Goal: Task Accomplishment & Management: Manage account settings

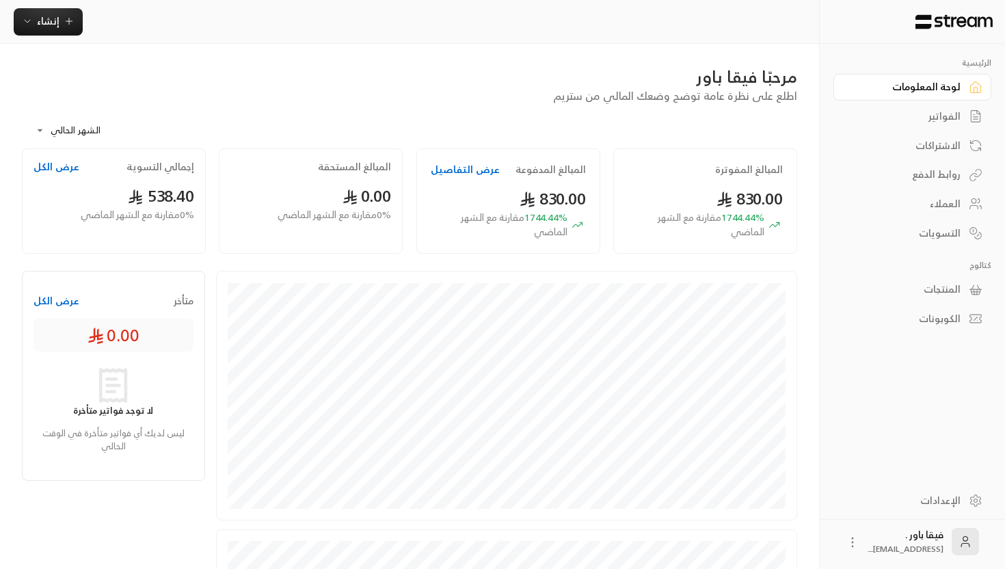
click at [928, 214] on link "العملاء" at bounding box center [912, 204] width 158 height 27
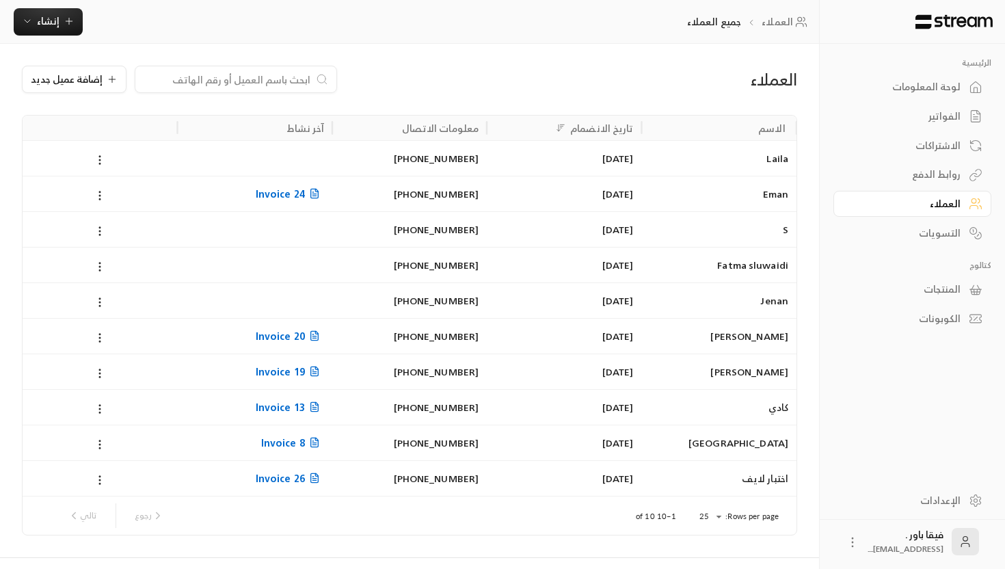
click at [945, 152] on div "الاشتراكات" at bounding box center [905, 146] width 110 height 14
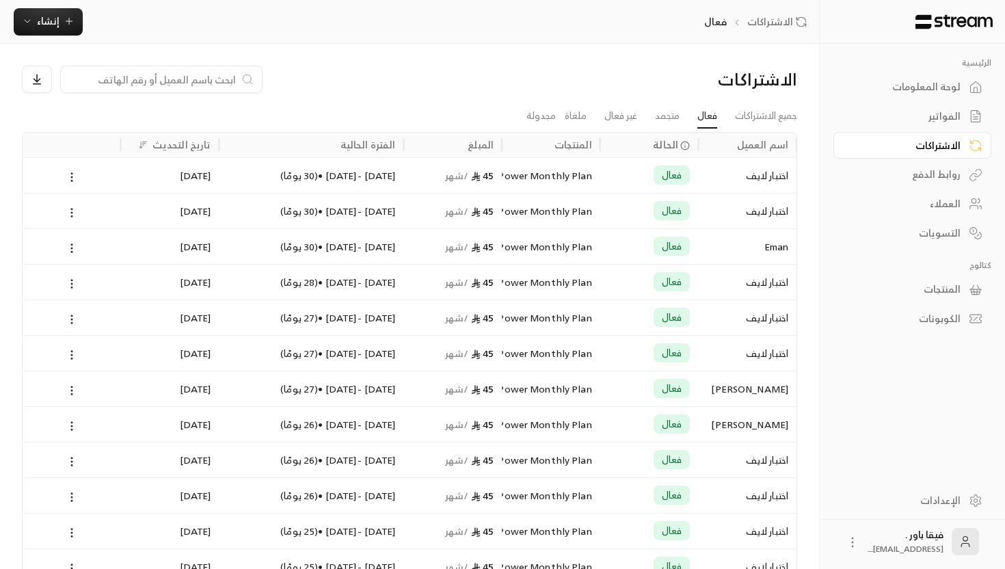
click at [755, 180] on div "اختبار لايف" at bounding box center [747, 175] width 82 height 35
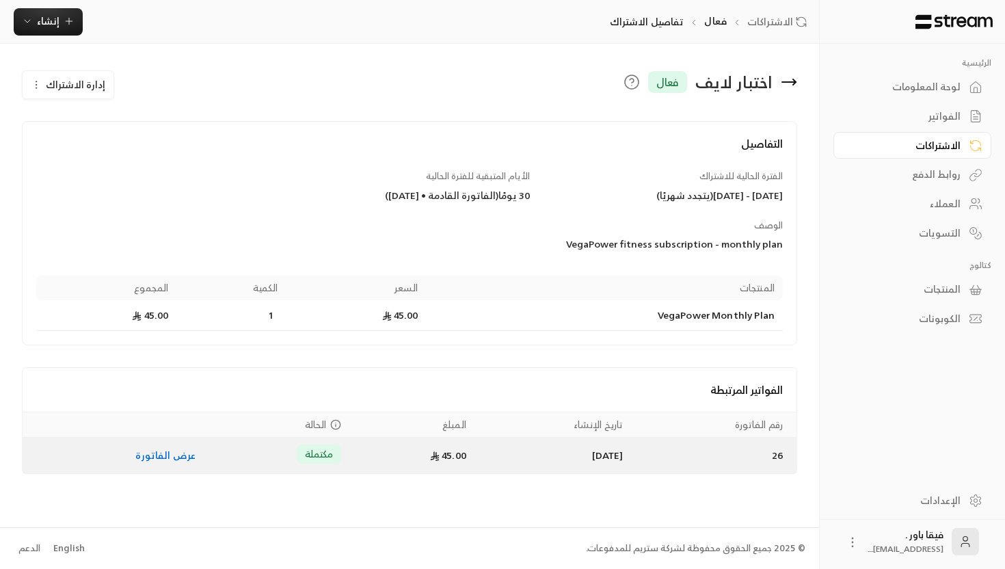
click at [171, 458] on link "عرض الفاتورة" at bounding box center [165, 454] width 60 height 17
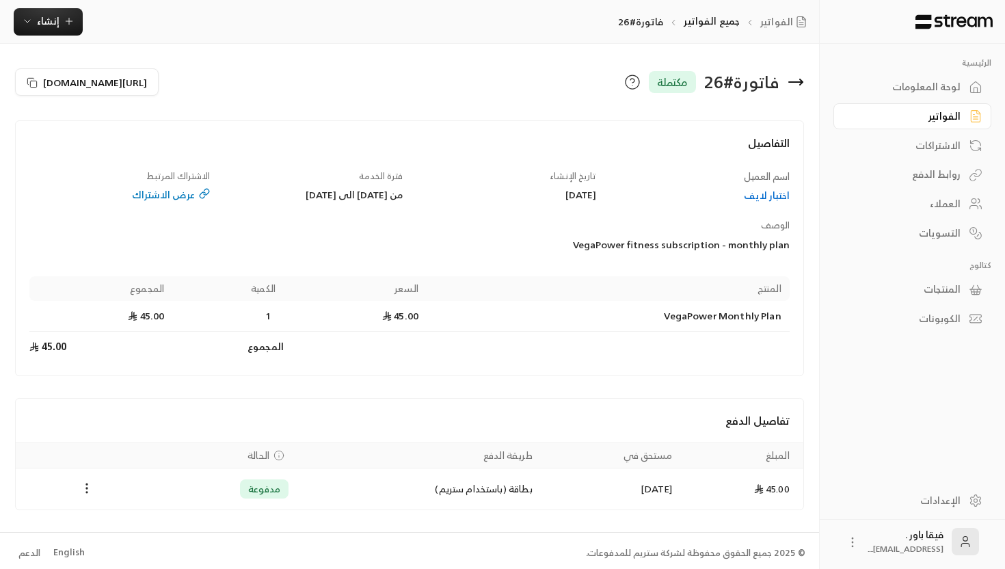
scroll to position [4, 0]
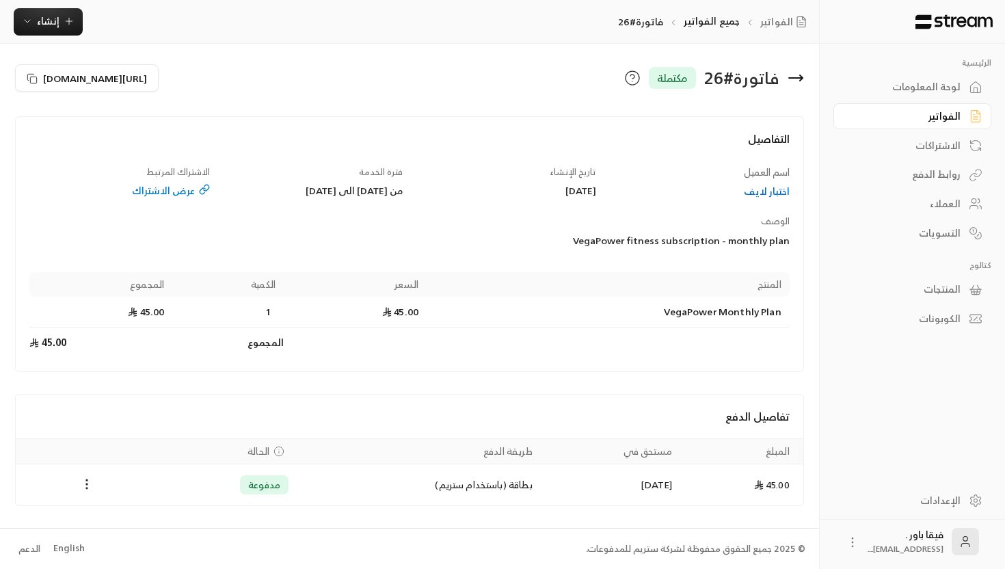
click at [776, 187] on div "اختبار لايف" at bounding box center [700, 192] width 180 height 14
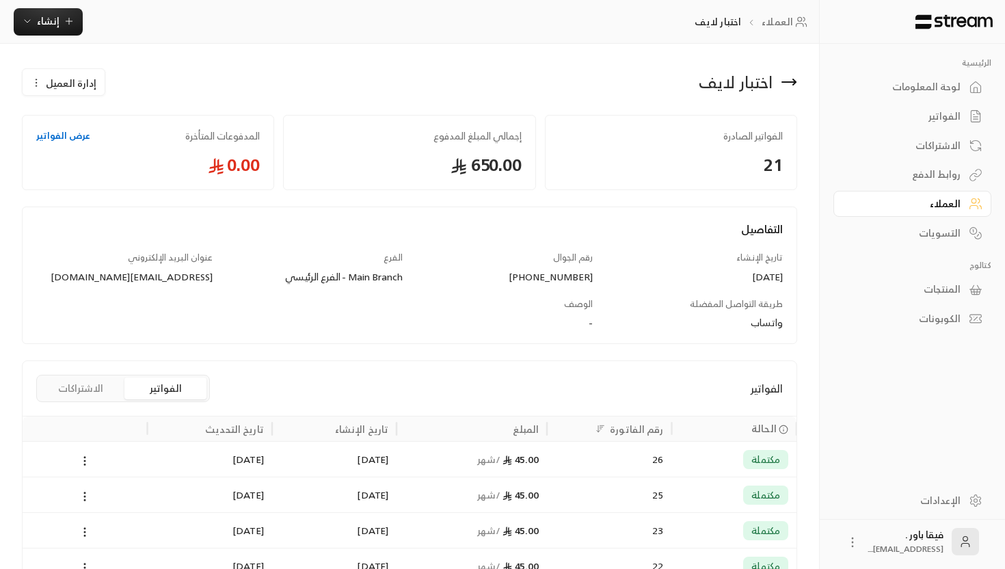
click at [969, 96] on link "لوحة المعلومات" at bounding box center [912, 87] width 158 height 27
